Goal: Task Accomplishment & Management: Manage account settings

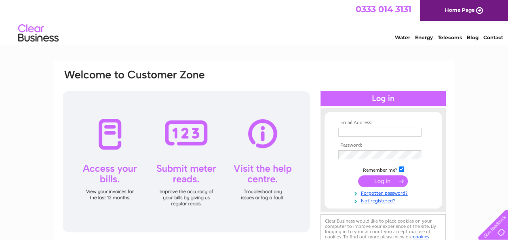
type input "sharon@fraserpropertygroup.com"
click at [386, 182] on input "submit" at bounding box center [383, 180] width 50 height 11
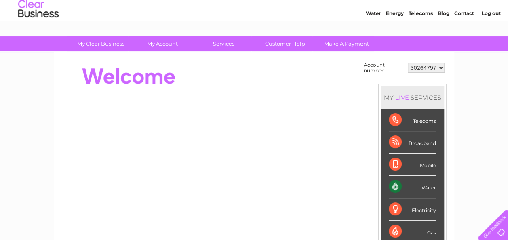
scroll to position [15, 0]
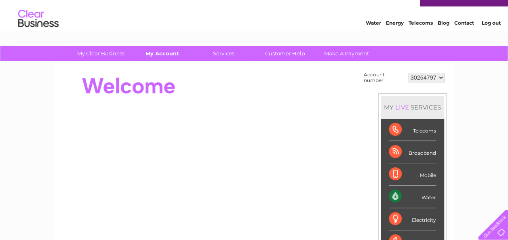
click at [166, 55] on link "My Account" at bounding box center [162, 53] width 67 height 15
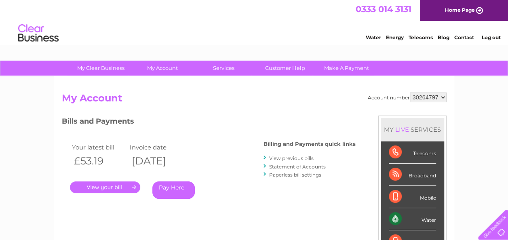
click at [93, 189] on link "." at bounding box center [105, 187] width 70 height 12
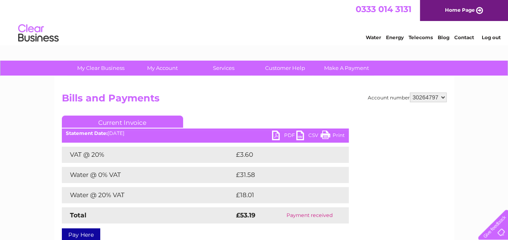
click at [288, 135] on link "PDF" at bounding box center [284, 137] width 24 height 12
